Goal: Task Accomplishment & Management: Manage account settings

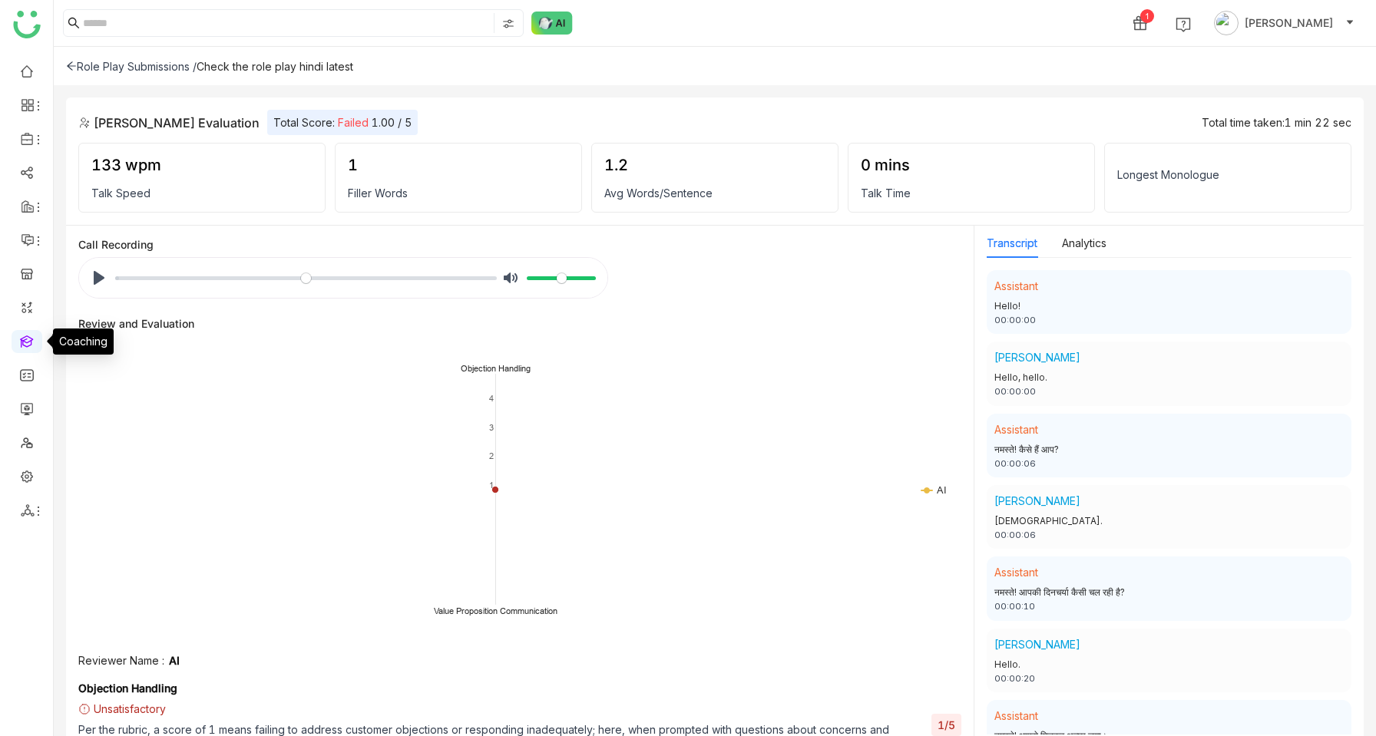
click at [25, 338] on link at bounding box center [27, 340] width 14 height 13
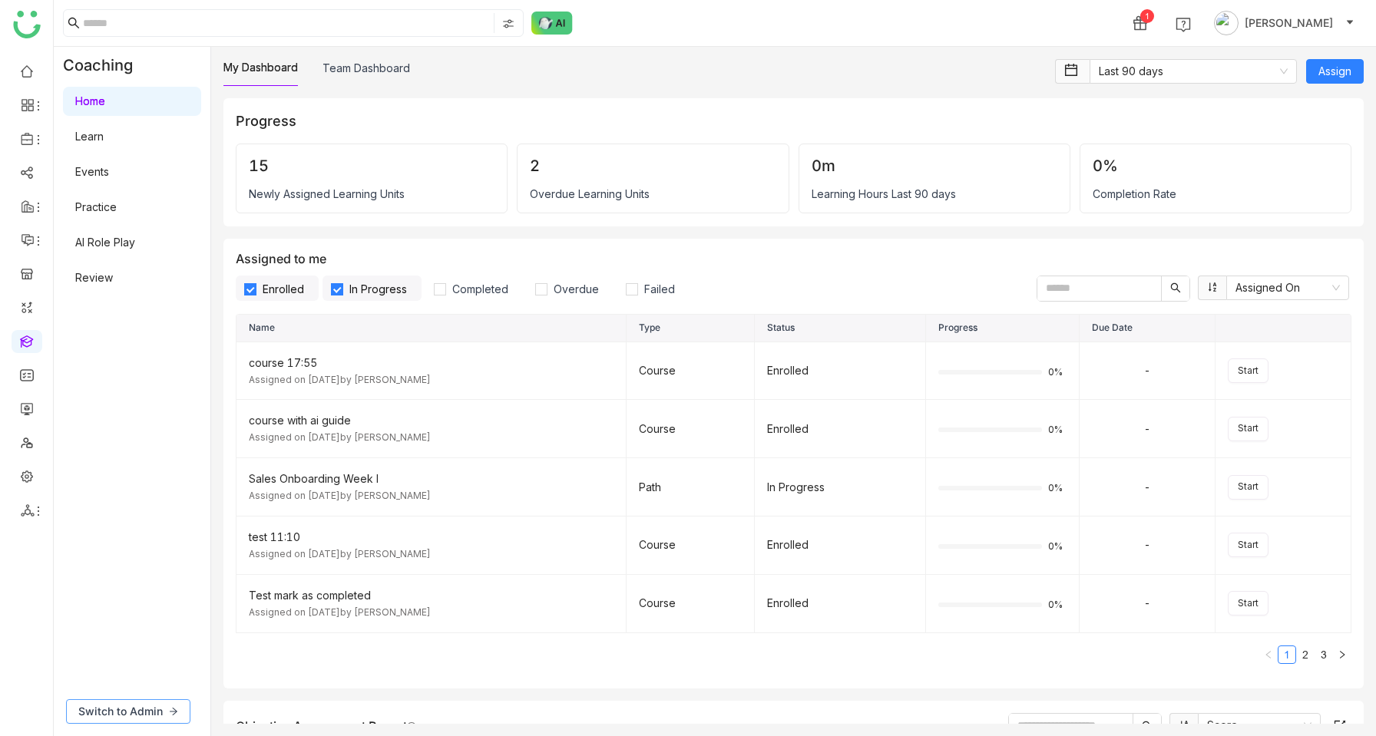
click at [126, 701] on button "Switch to Admin" at bounding box center [128, 711] width 124 height 25
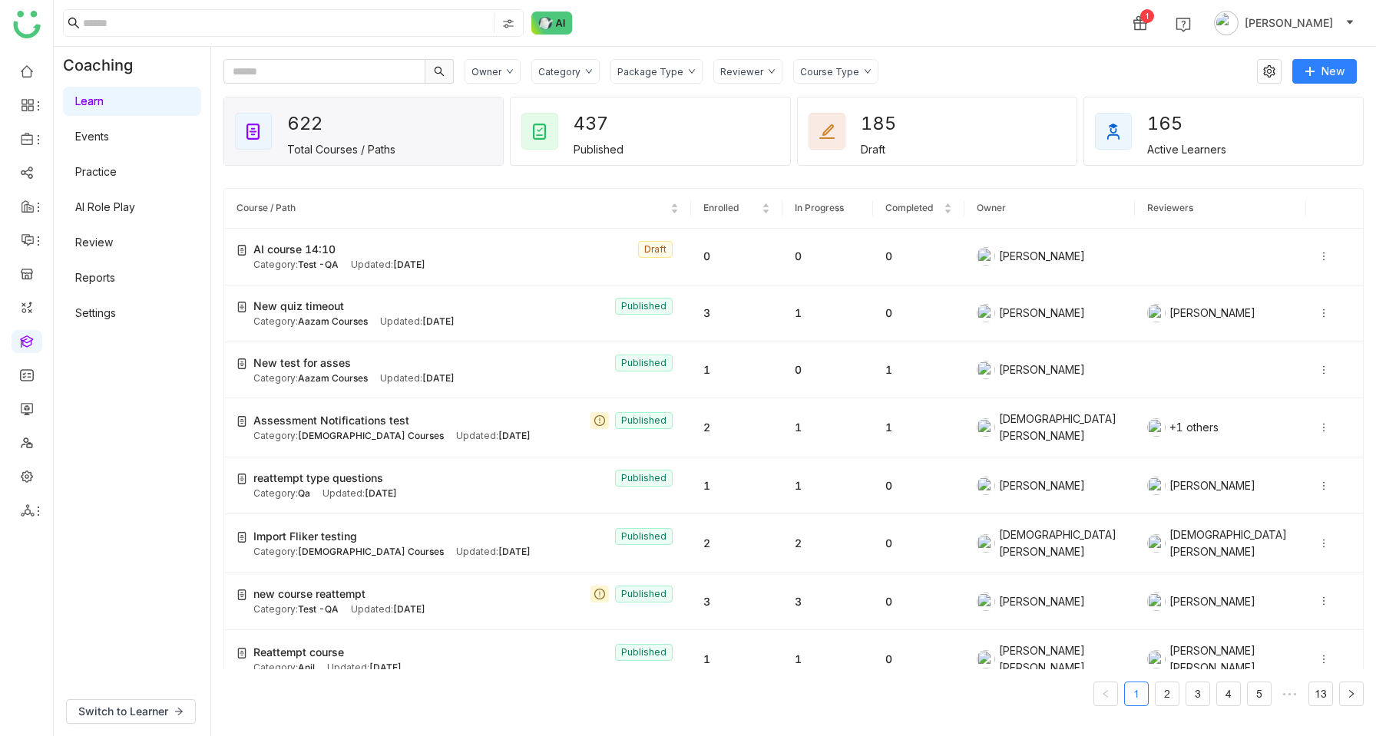
click at [102, 316] on link "Settings" at bounding box center [95, 312] width 41 height 13
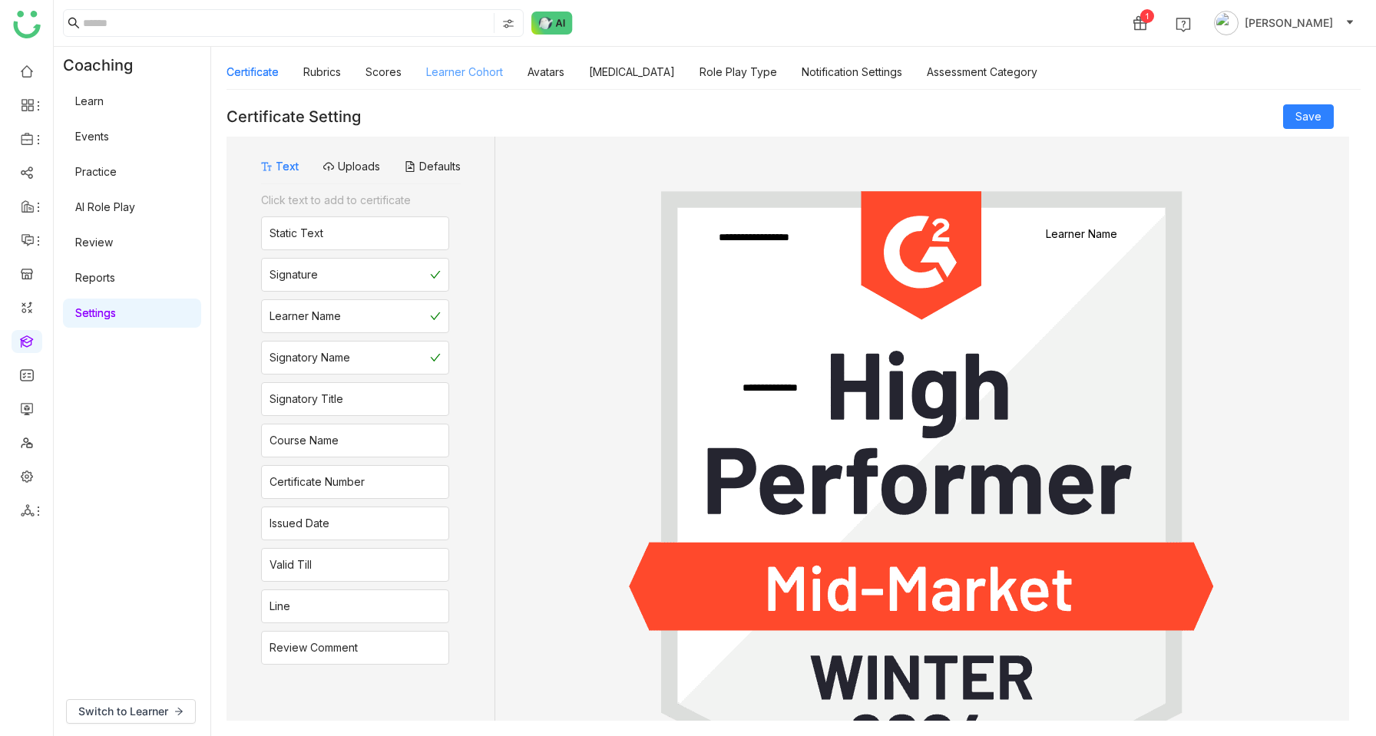
click at [473, 74] on link "Learner Cohort" at bounding box center [464, 71] width 77 height 13
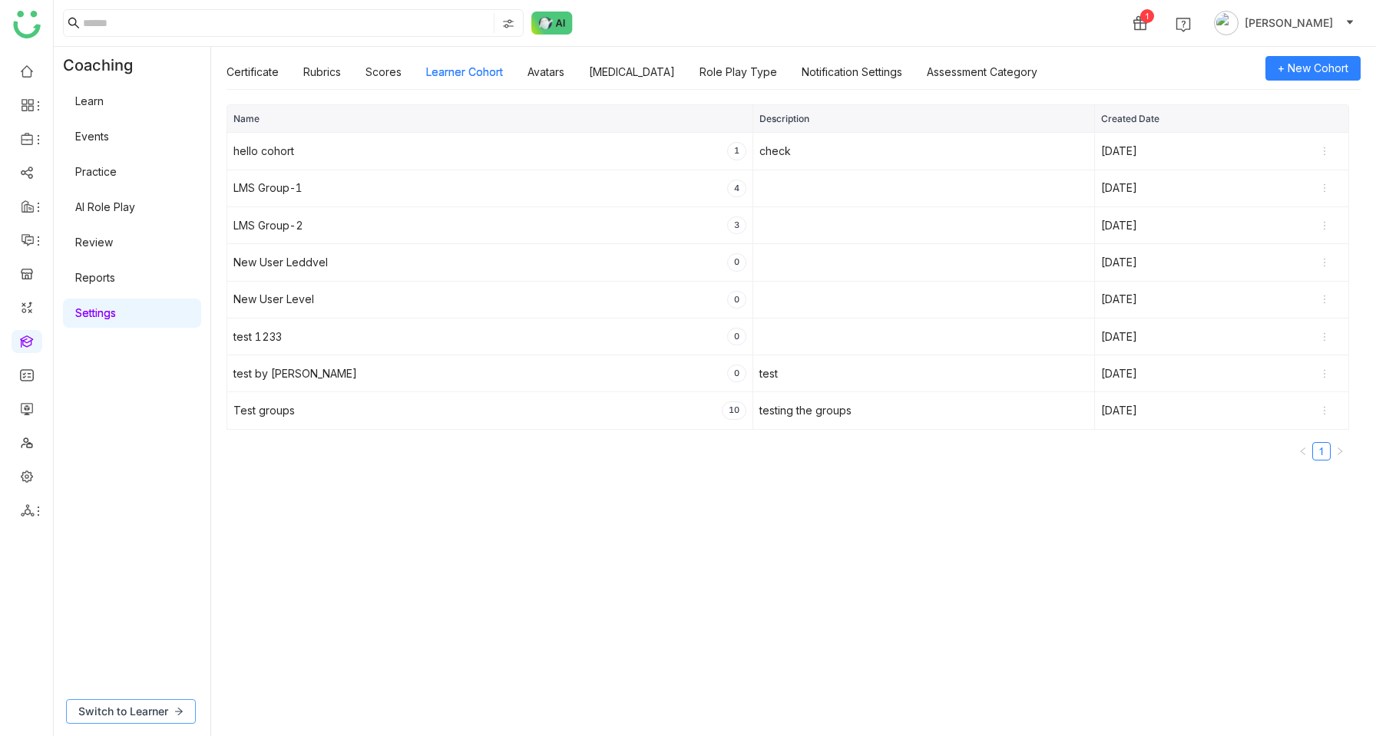
click at [121, 722] on button "Switch to Learner" at bounding box center [131, 711] width 130 height 25
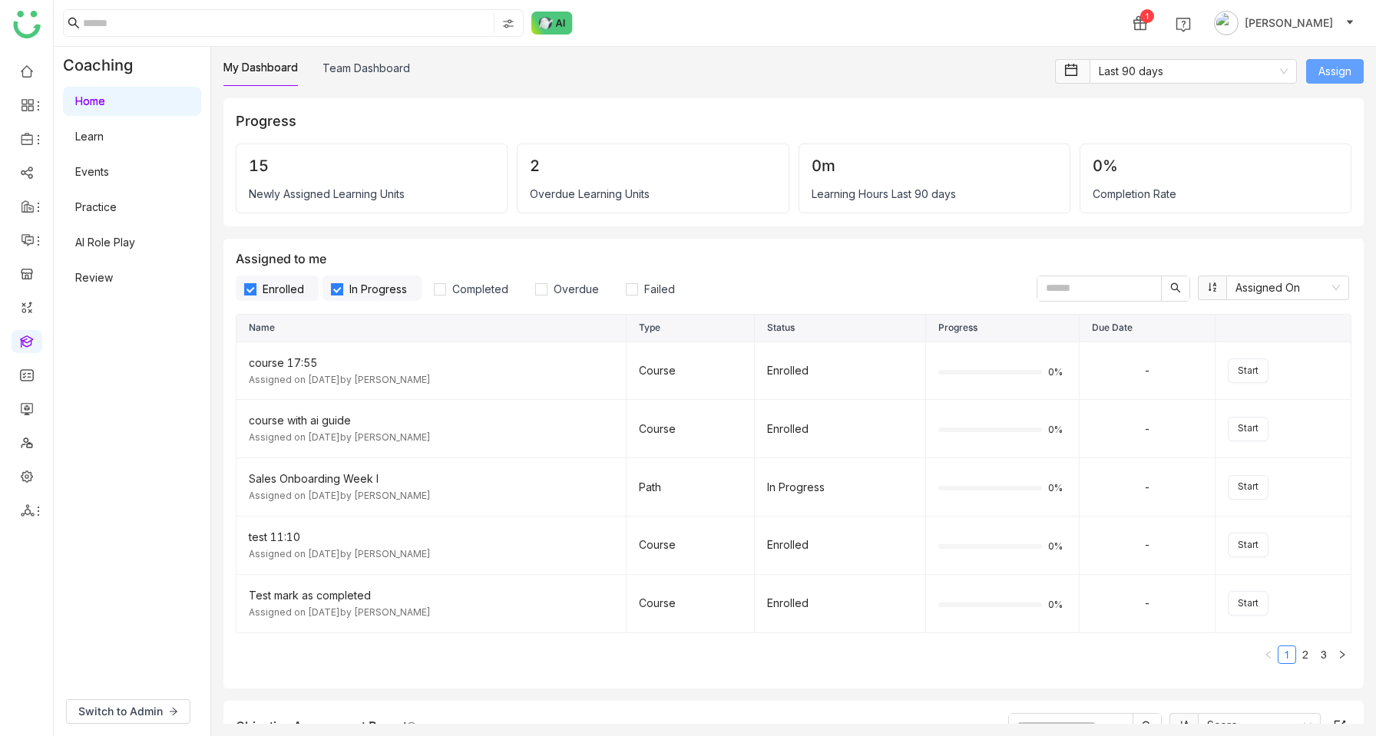
click at [1321, 71] on span "Assign" at bounding box center [1334, 71] width 33 height 17
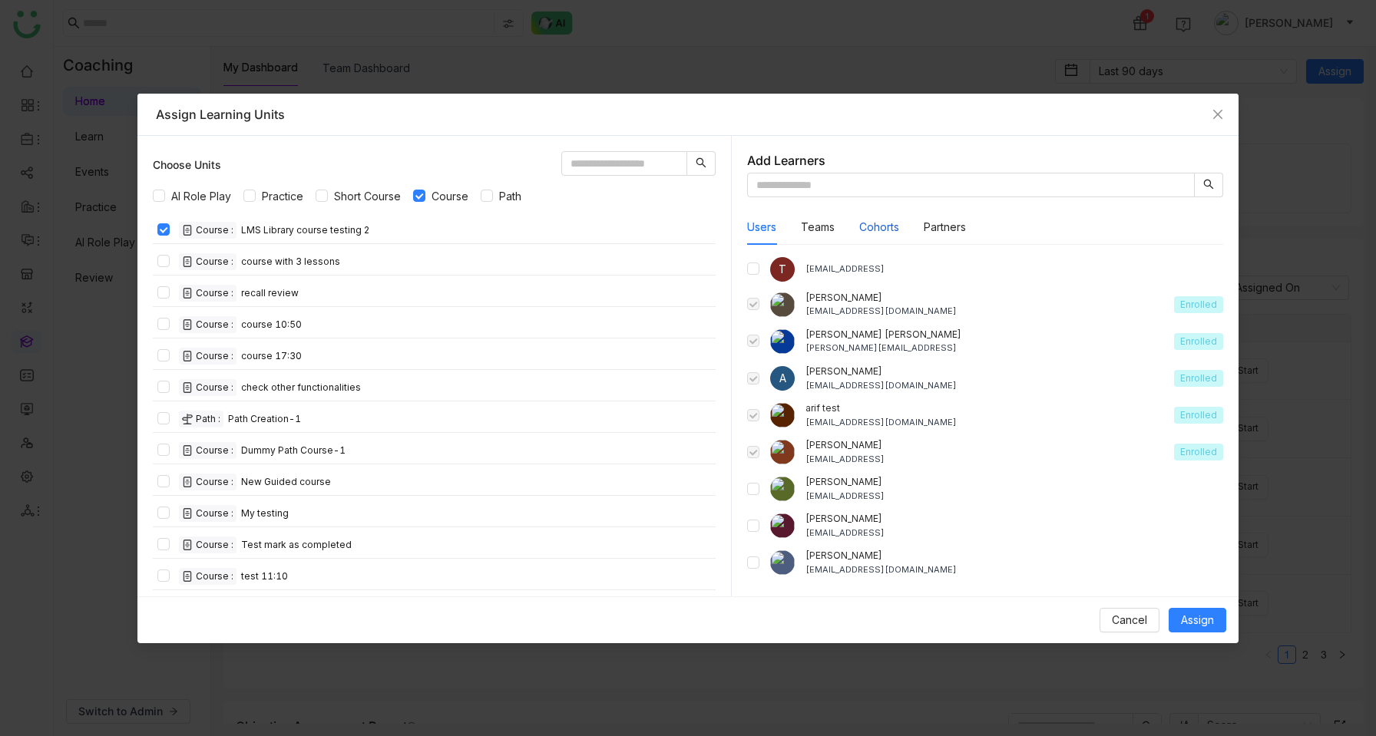
click at [881, 221] on button "Cohorts" at bounding box center [879, 227] width 40 height 17
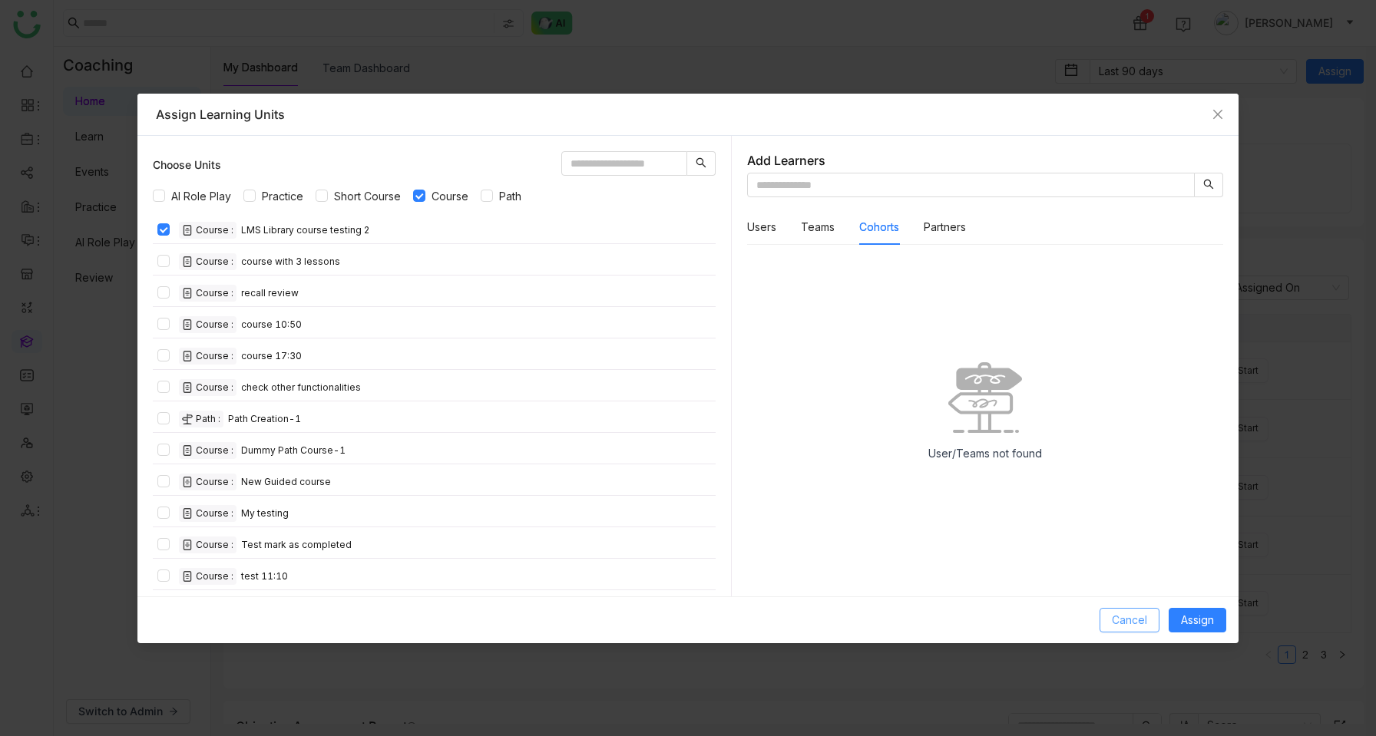
click at [1140, 614] on span "Cancel" at bounding box center [1129, 620] width 35 height 17
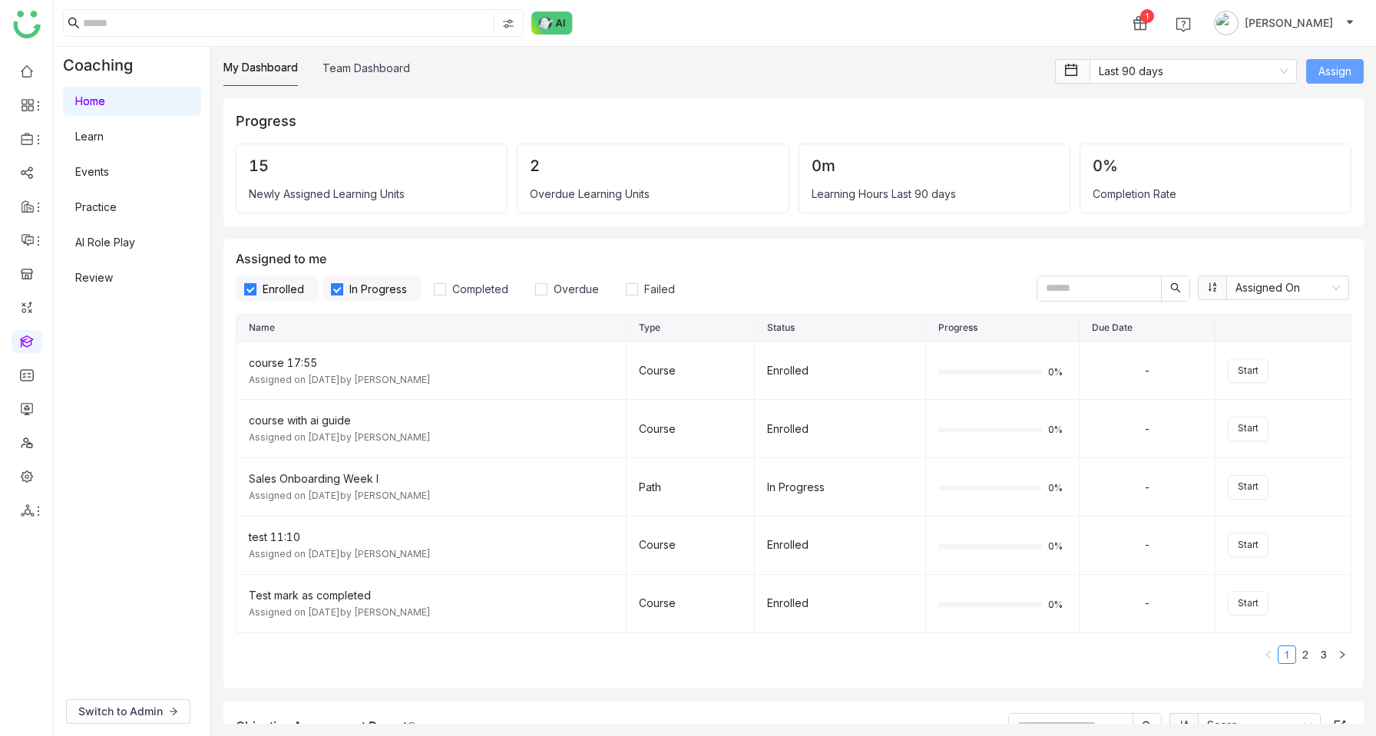
click at [1341, 75] on span "Assign" at bounding box center [1334, 71] width 33 height 17
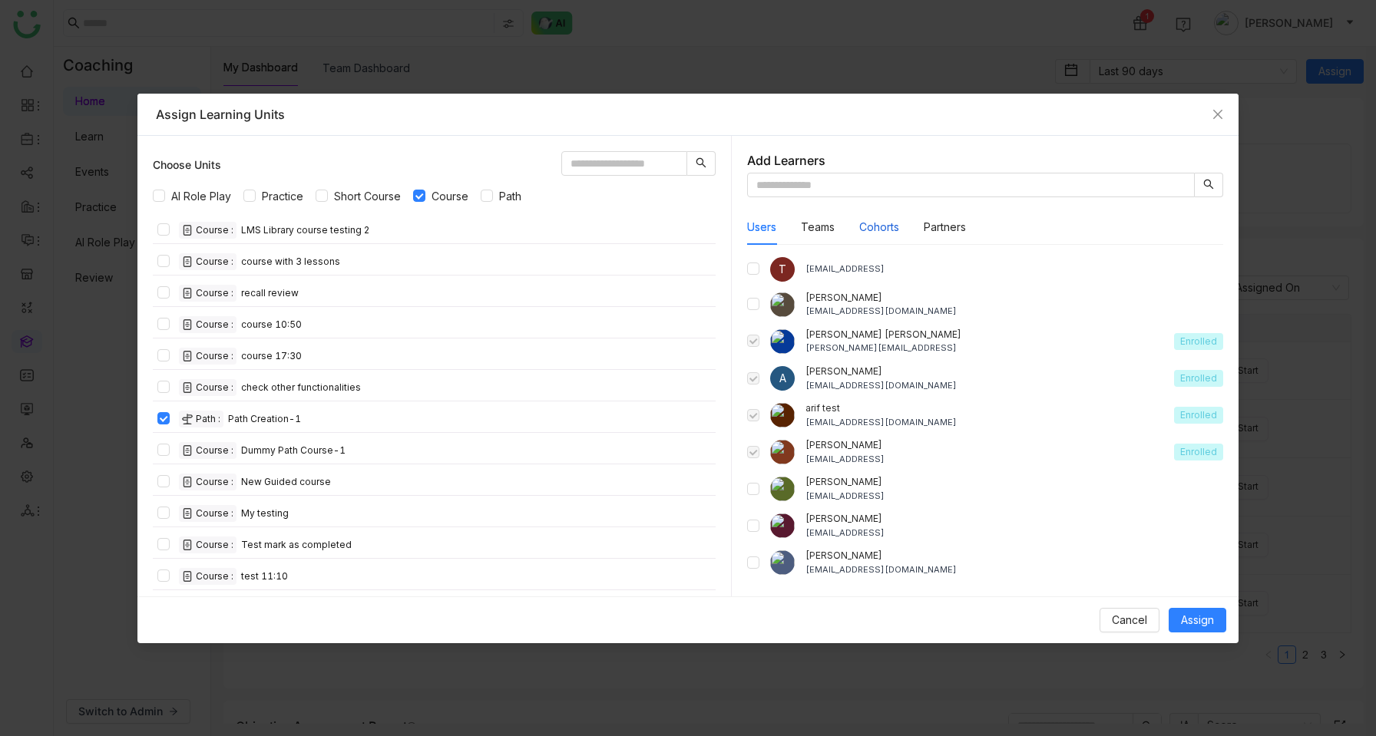
click at [881, 220] on button "Cohorts" at bounding box center [879, 227] width 40 height 17
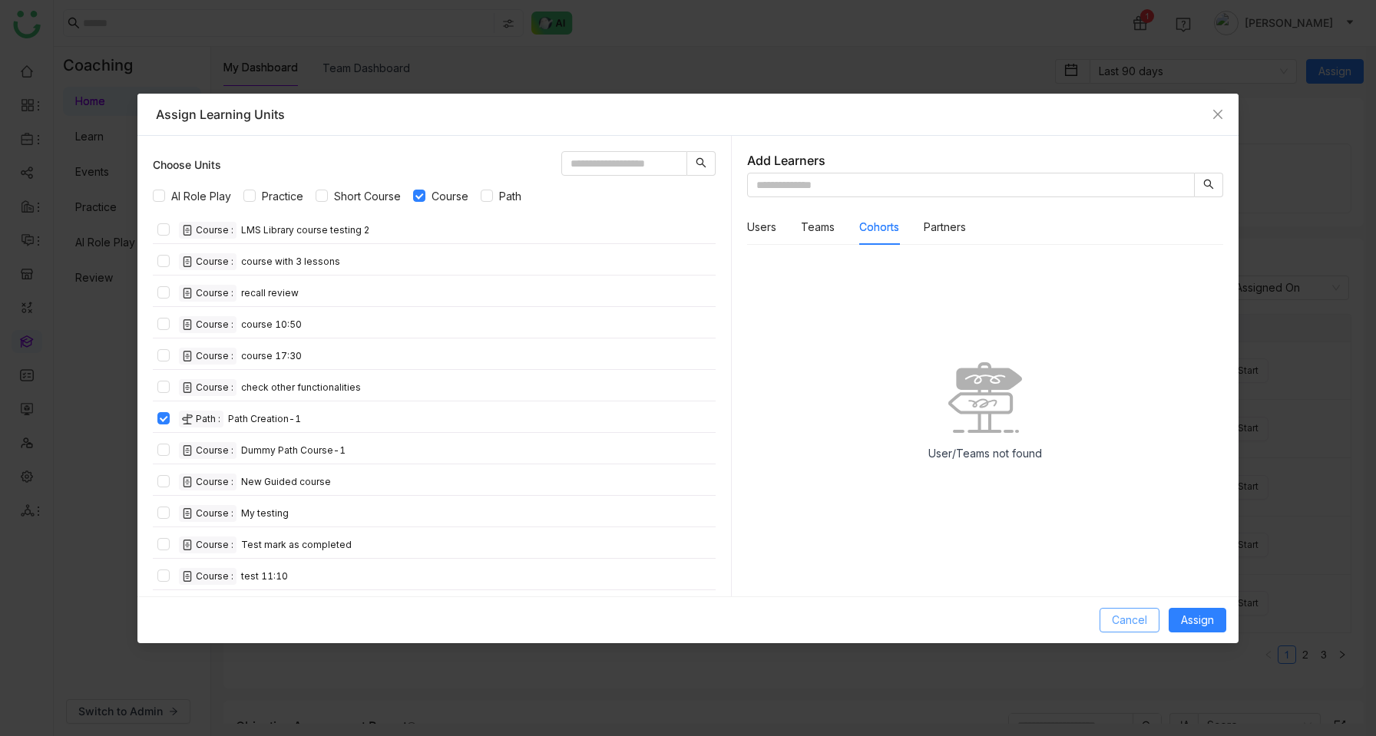
click at [1129, 620] on span "Cancel" at bounding box center [1129, 620] width 35 height 17
